Goal: Navigation & Orientation: Find specific page/section

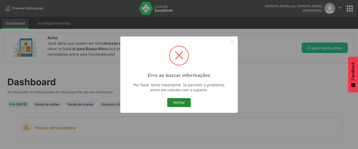
click at [182, 101] on button "Fechar" at bounding box center [179, 102] width 24 height 9
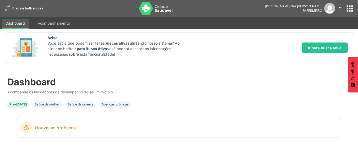
click at [349, 9] on button "apps" at bounding box center [349, 8] width 9 height 9
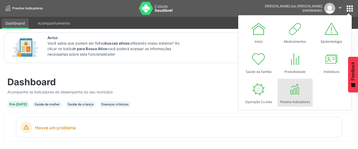
click at [298, 92] on div at bounding box center [295, 89] width 16 height 16
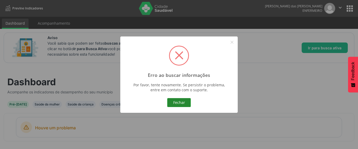
click at [180, 105] on button "Fechar" at bounding box center [179, 102] width 24 height 9
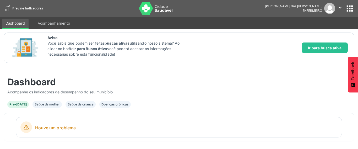
click at [351, 7] on button "apps" at bounding box center [349, 8] width 9 height 9
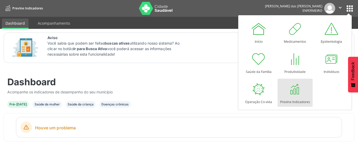
click at [296, 92] on div at bounding box center [295, 89] width 16 height 16
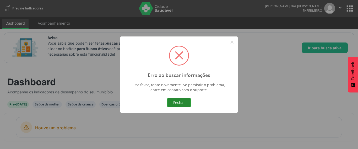
click at [178, 103] on button "Fechar" at bounding box center [179, 102] width 24 height 9
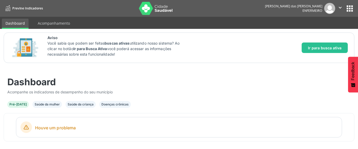
click at [350, 8] on button "apps" at bounding box center [349, 8] width 9 height 9
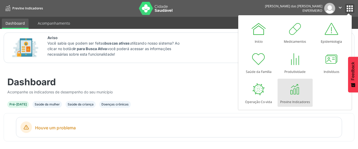
click at [336, 7] on button "" at bounding box center [340, 8] width 10 height 11
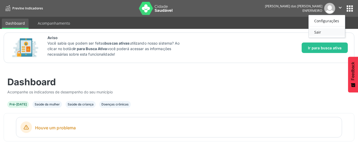
click at [323, 31] on link "Sair" at bounding box center [327, 31] width 36 height 7
